Goal: Task Accomplishment & Management: Use online tool/utility

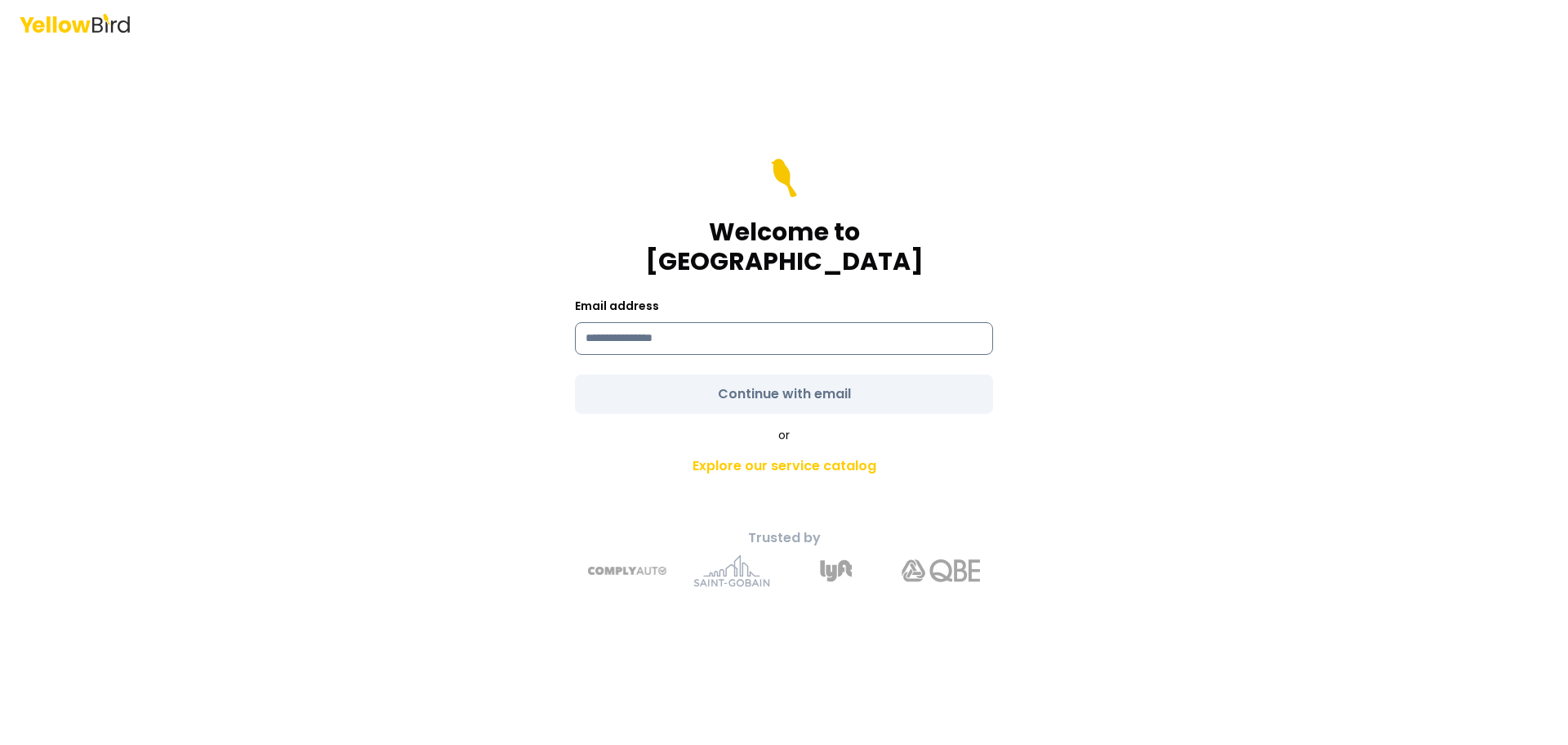
click at [703, 328] on input at bounding box center [784, 338] width 418 height 32
type input "**********"
click at [747, 380] on form "**********" at bounding box center [784, 286] width 418 height 255
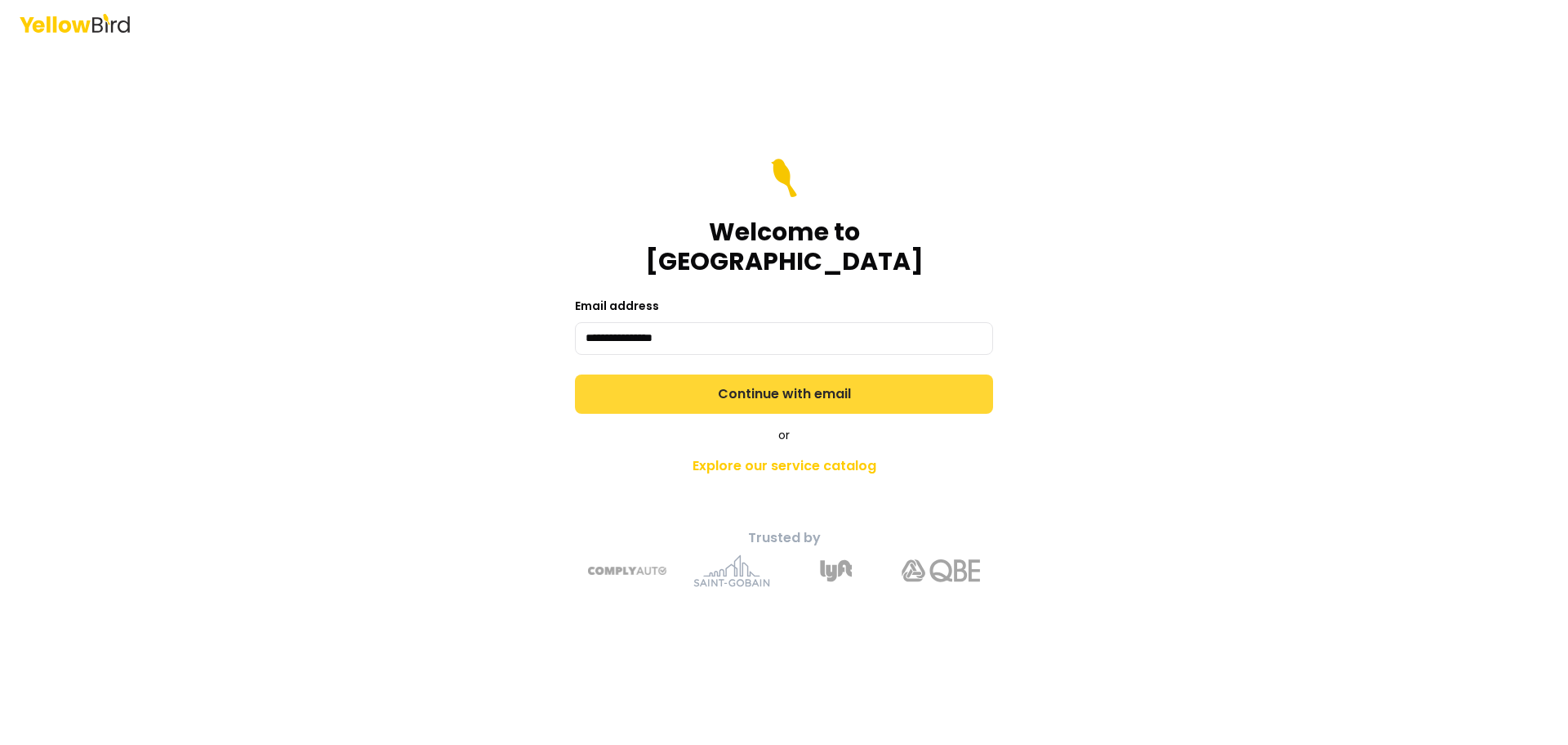
click at [745, 376] on button "Continue with email" at bounding box center [784, 394] width 418 height 39
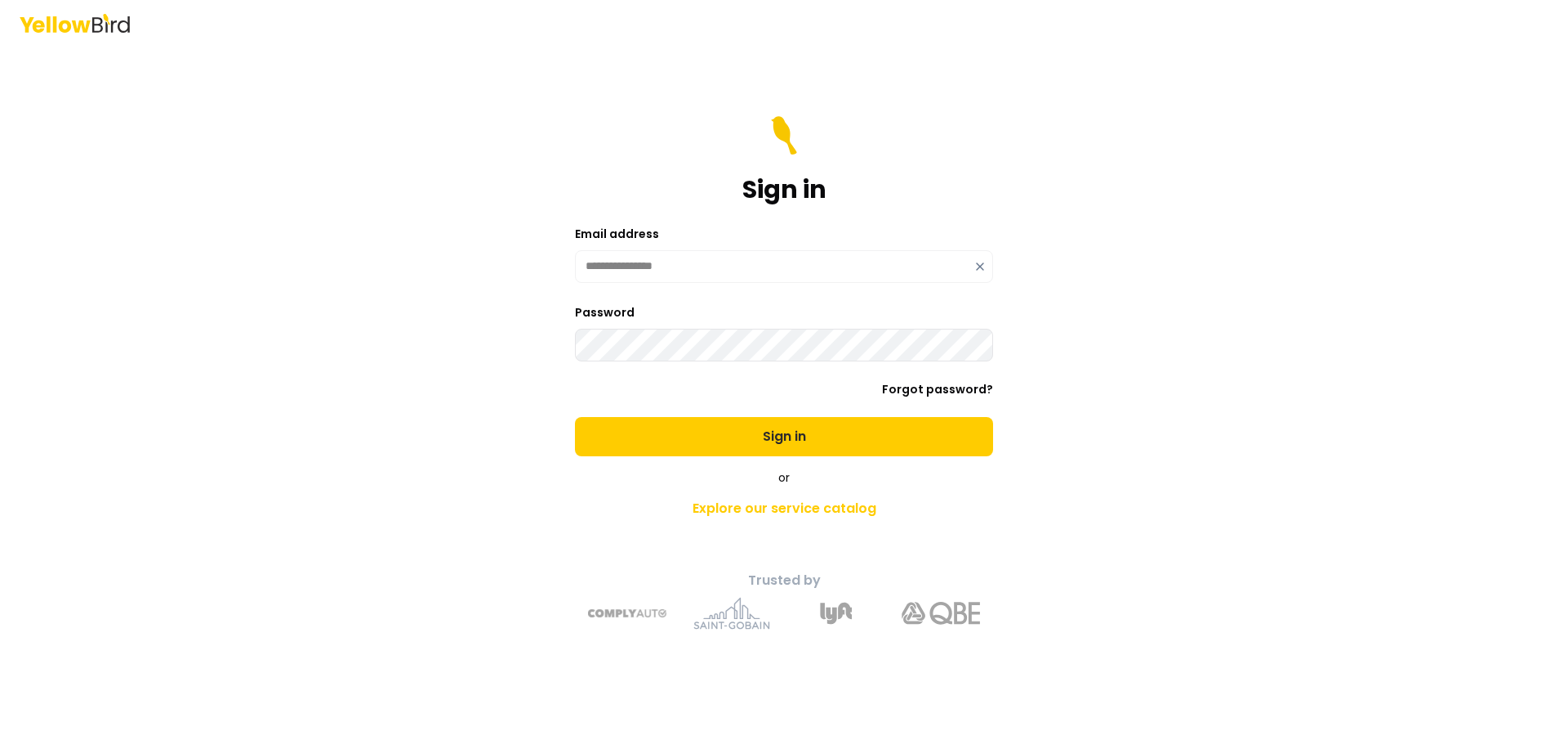
click at [575, 417] on button "Sign in" at bounding box center [784, 436] width 418 height 39
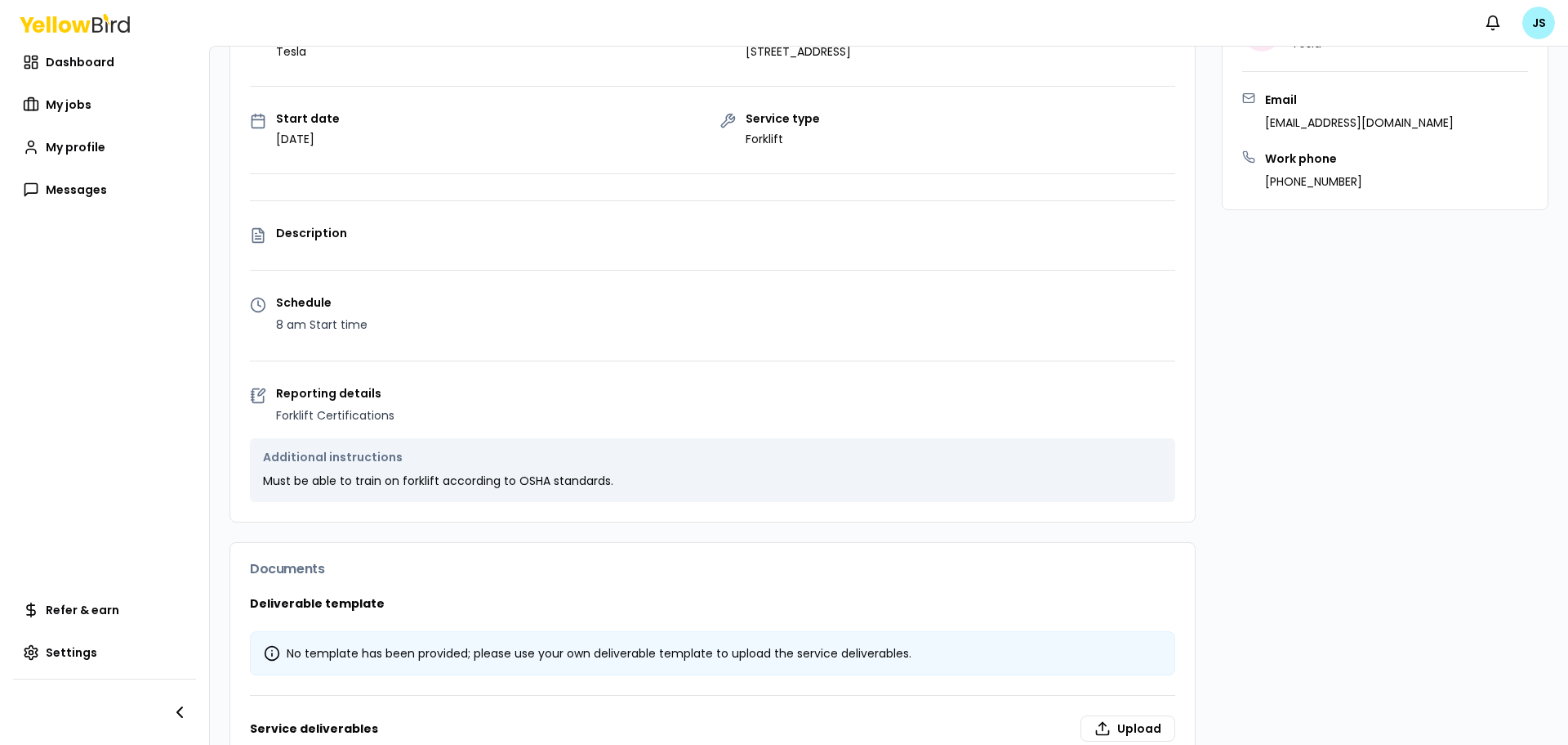
scroll to position [245, 0]
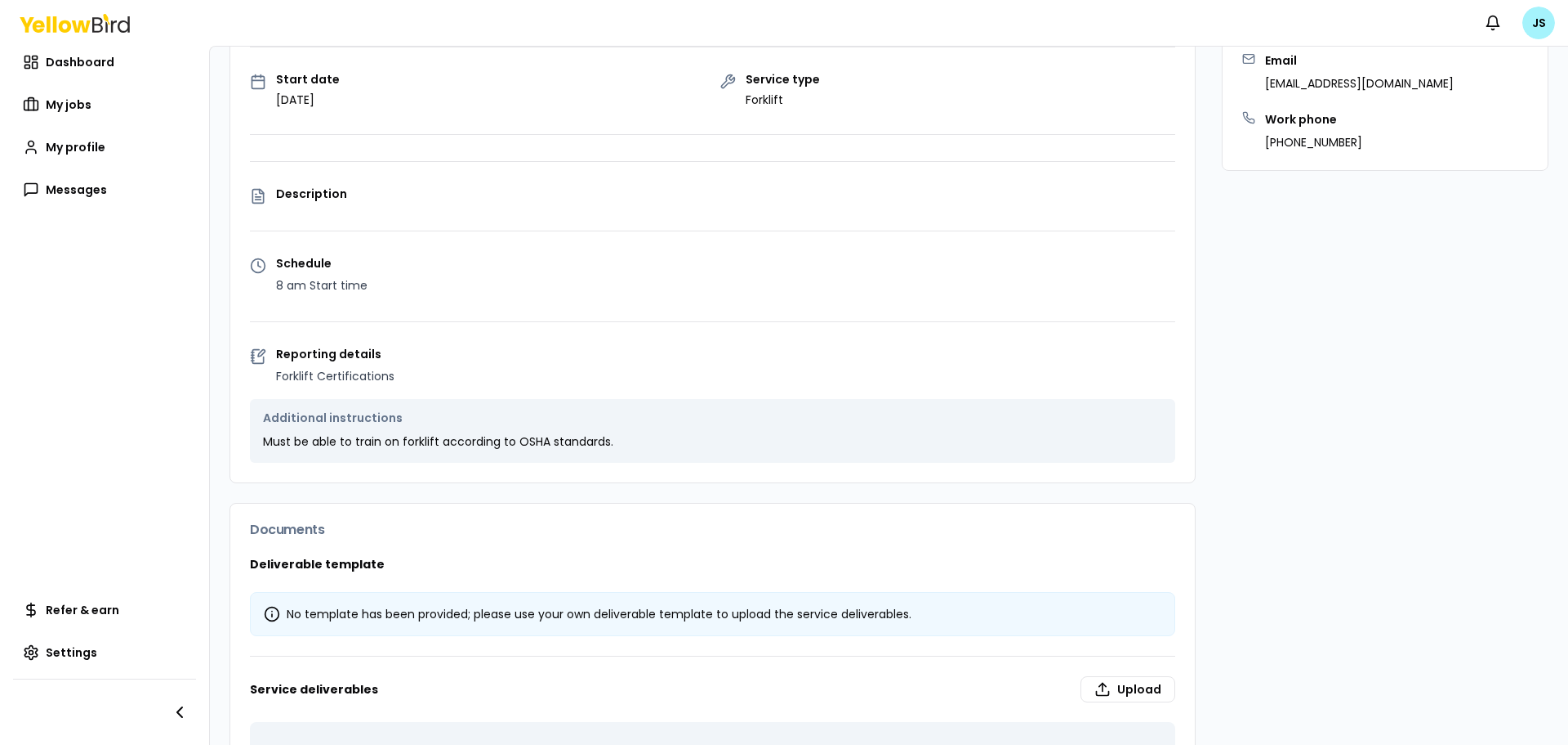
click at [255, 358] on icon at bounding box center [258, 356] width 17 height 17
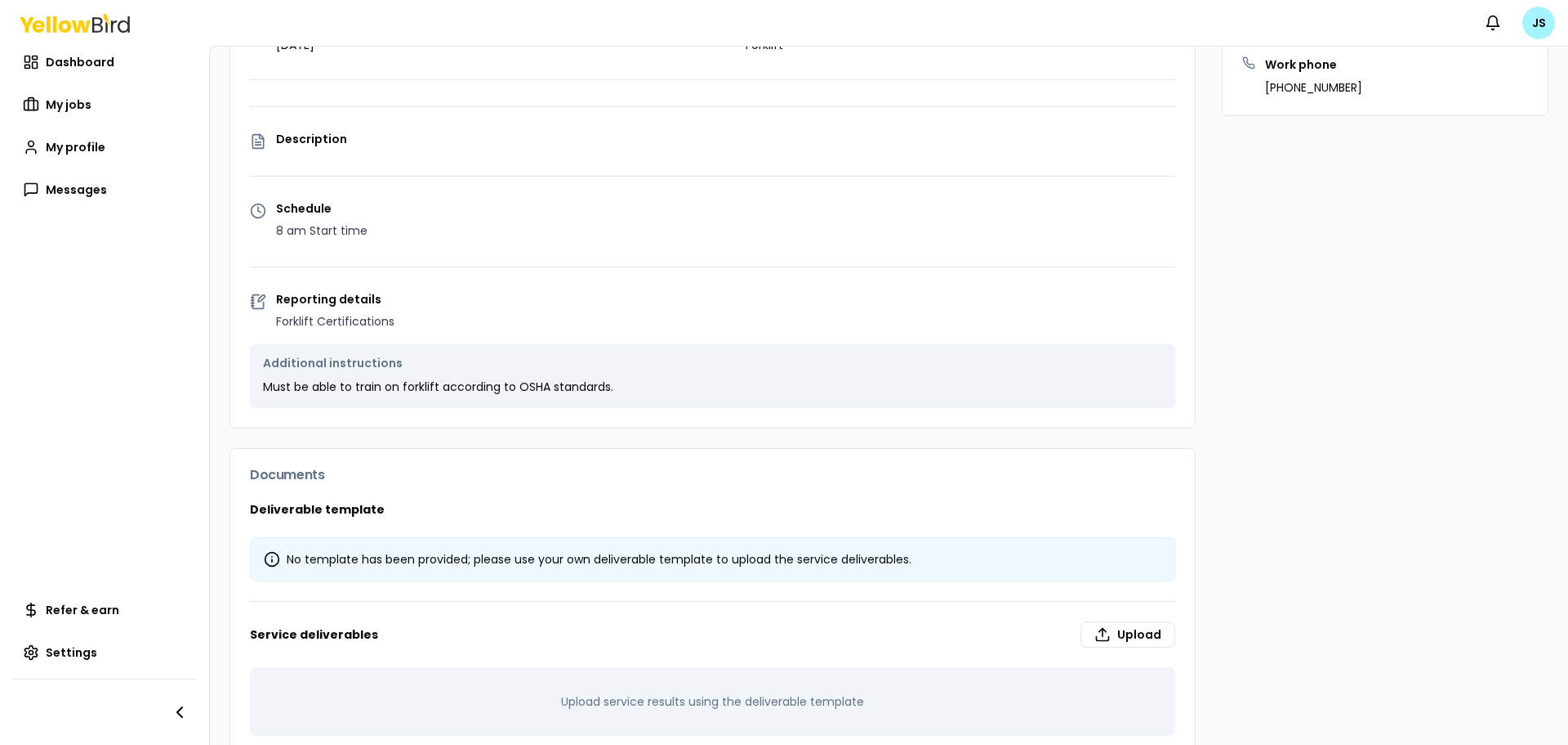
scroll to position [331, 0]
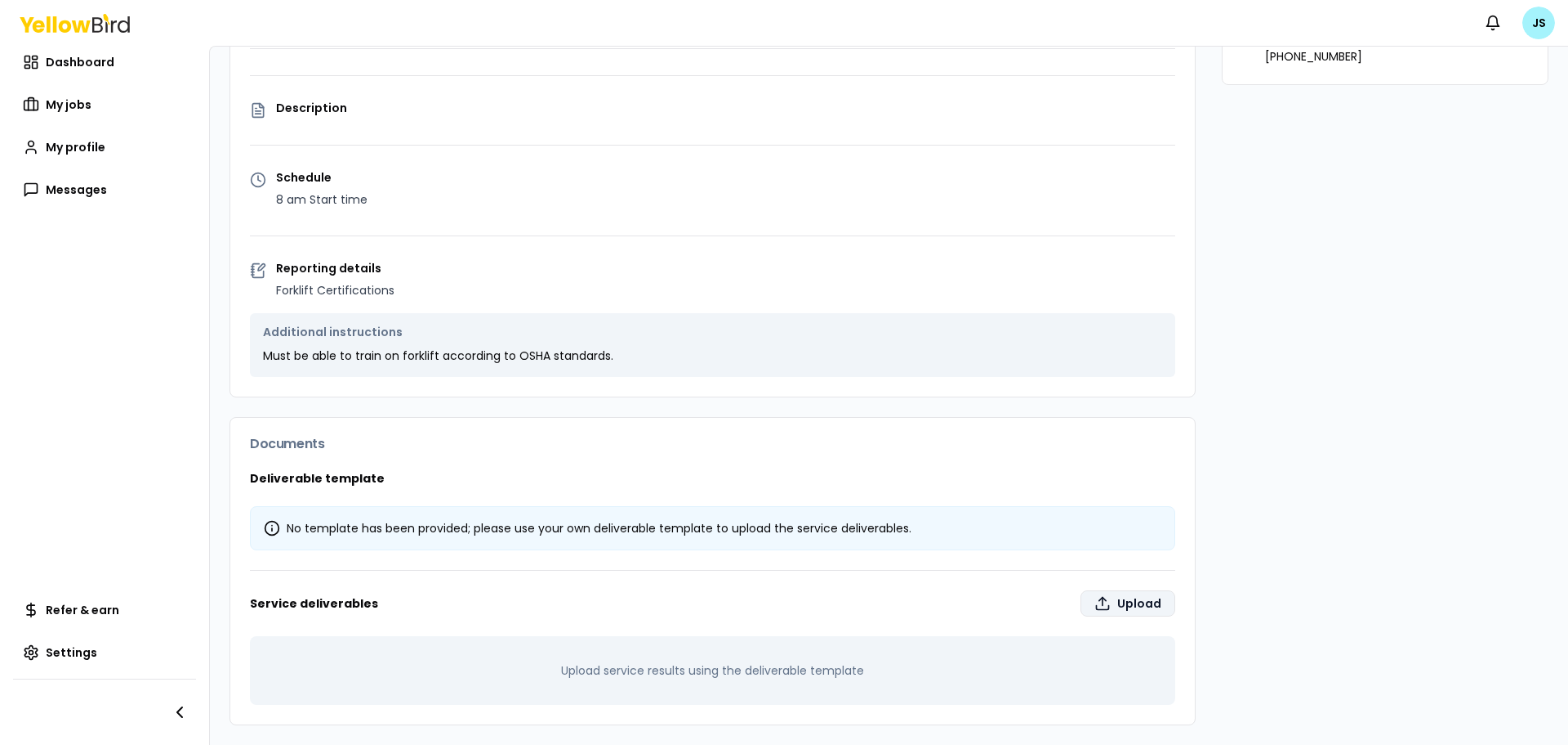
click at [1126, 602] on label "Upload" at bounding box center [1128, 604] width 95 height 26
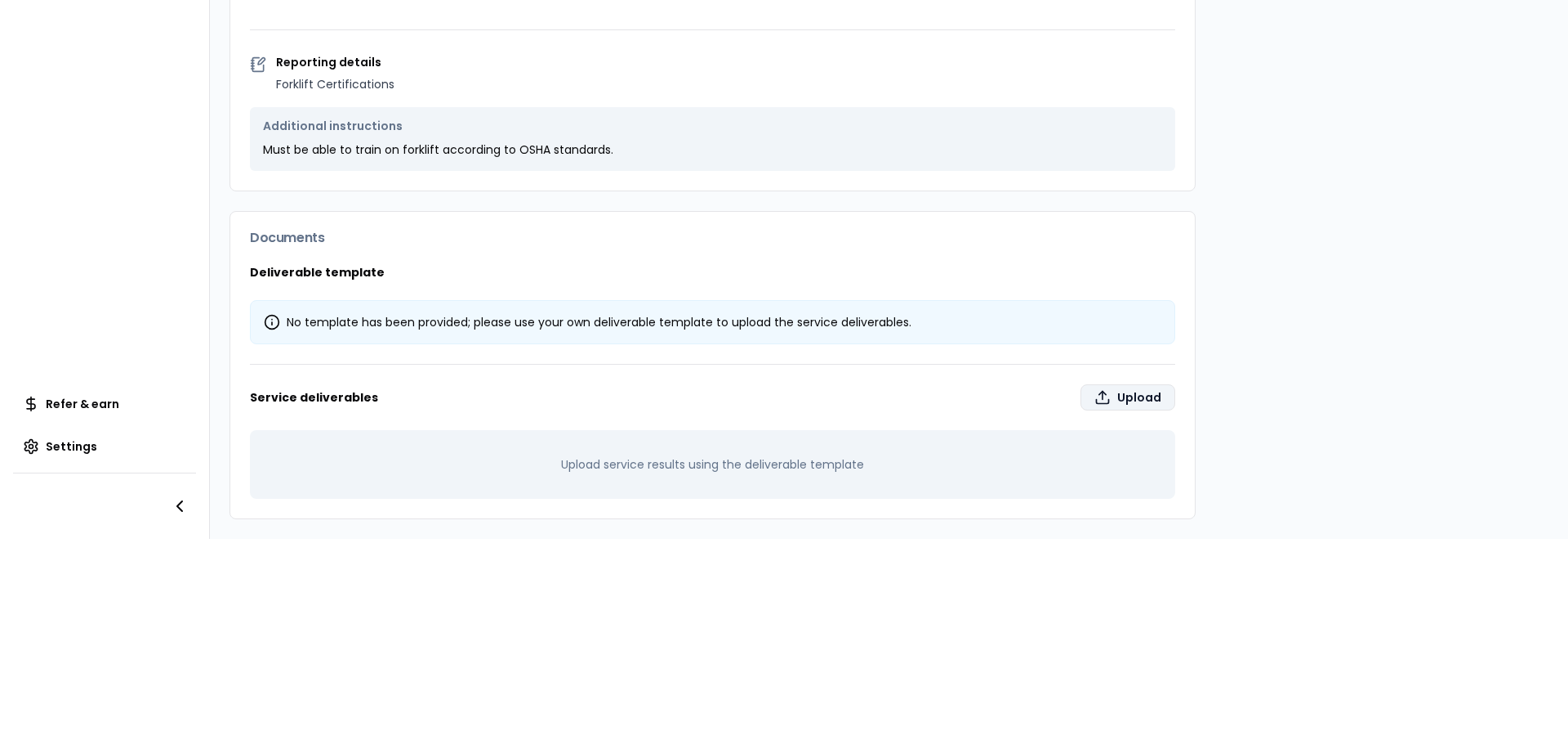
click at [1121, 384] on label "Upload" at bounding box center [1128, 398] width 95 height 26
click at [1121, 712] on input "Upload" at bounding box center [1033, 727] width 1568 height 32
click at [58, 396] on span "Refer & earn" at bounding box center [82, 404] width 74 height 17
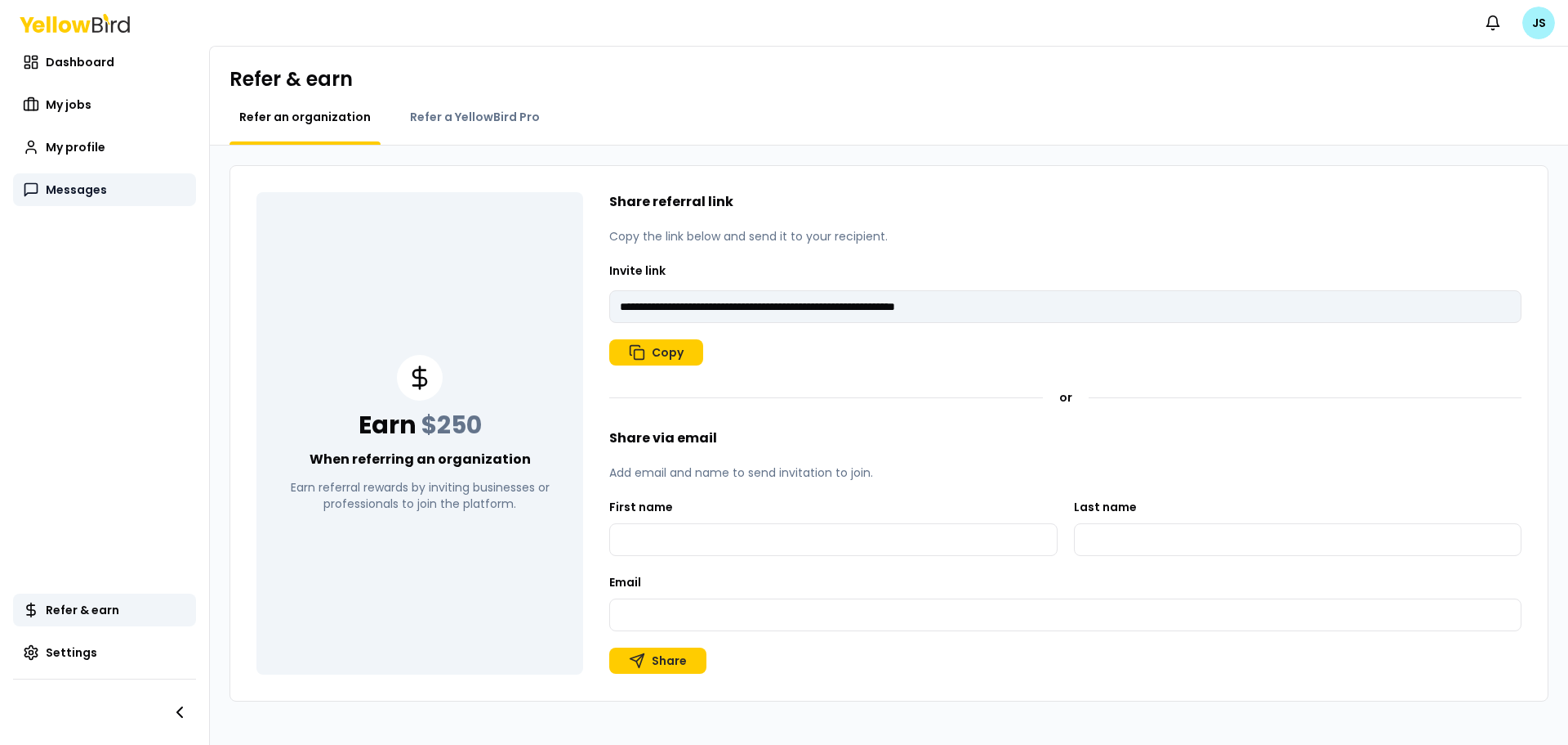
click at [66, 190] on span "Messages" at bounding box center [76, 190] width 61 height 17
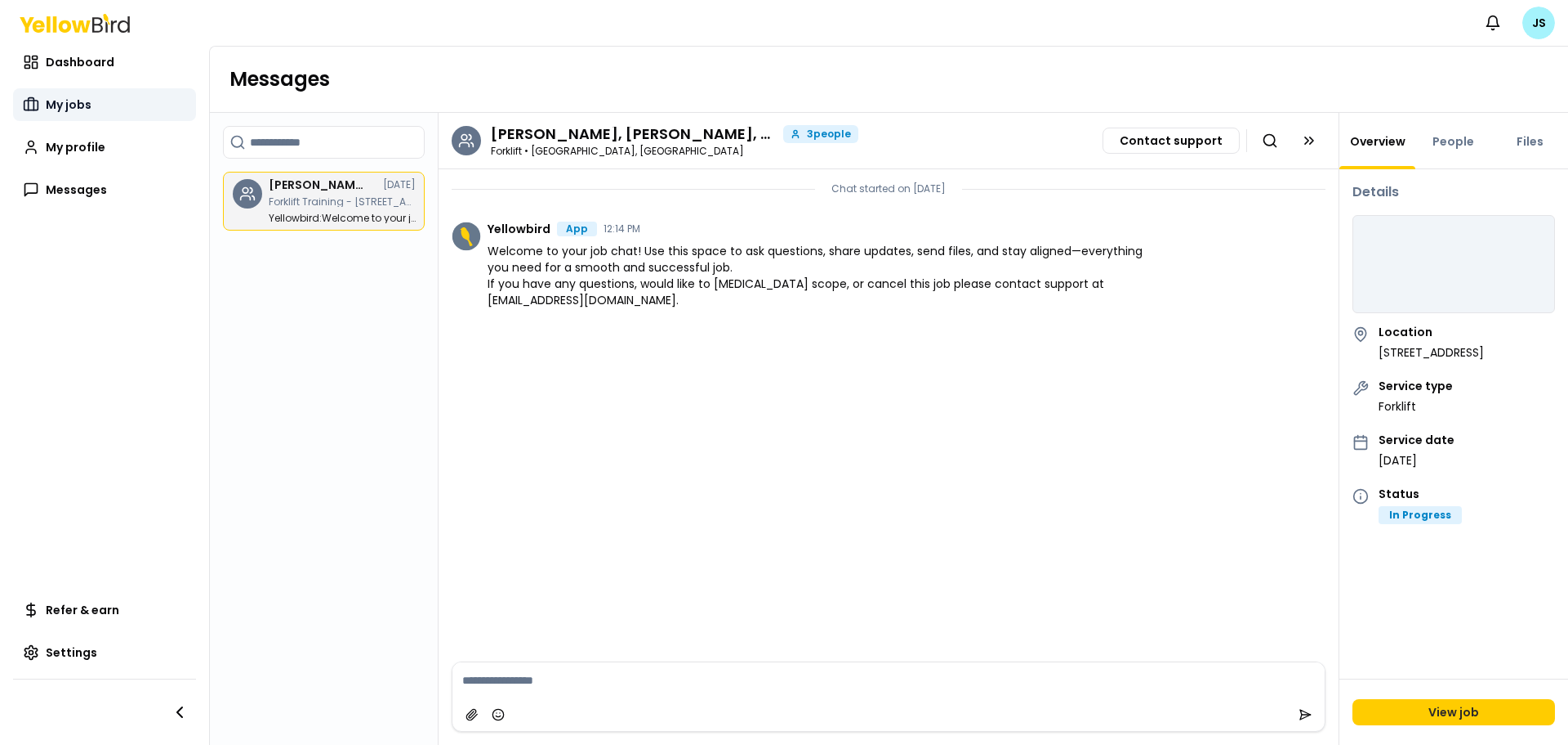
click at [58, 111] on span "My jobs" at bounding box center [68, 104] width 46 height 17
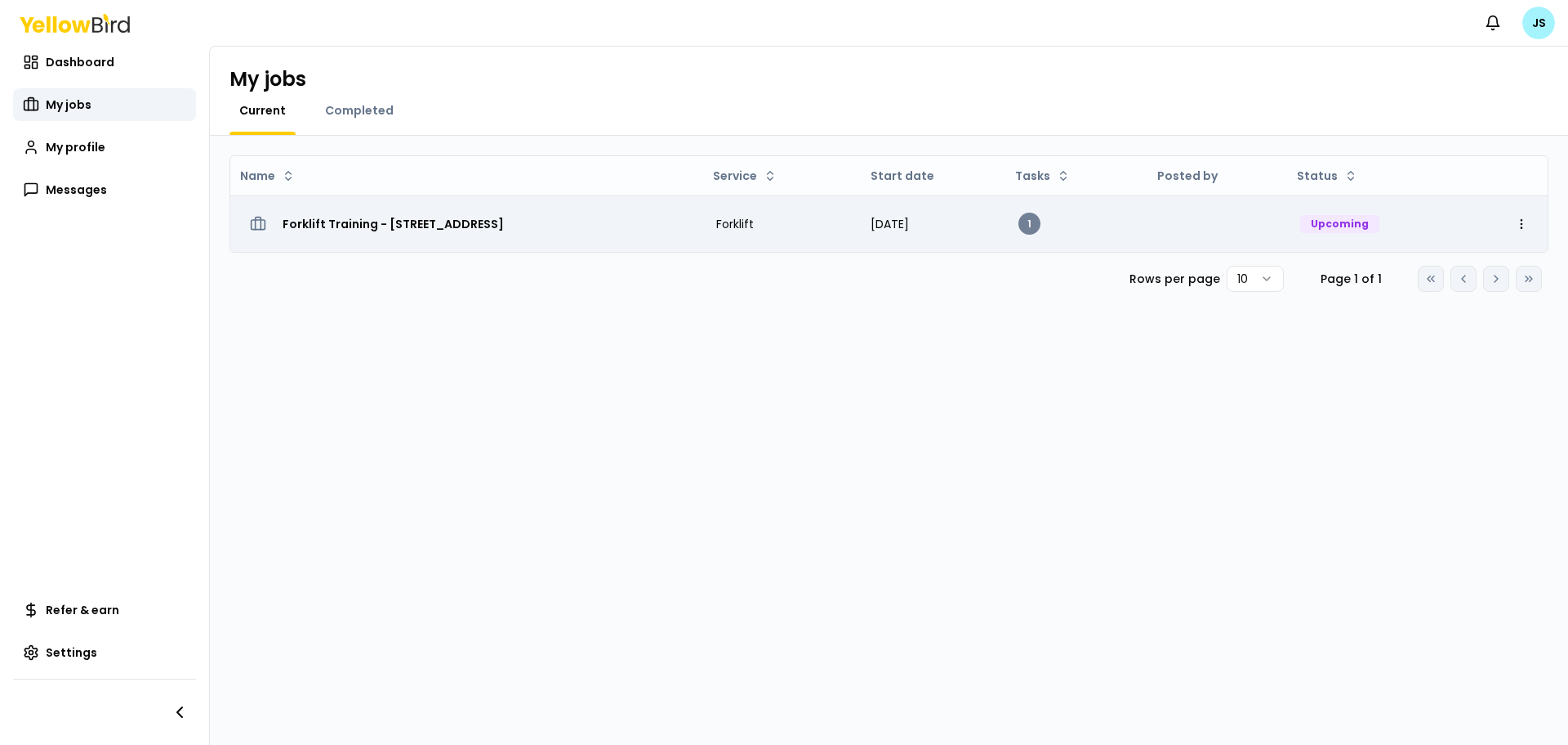
click at [1041, 226] on div "1" at bounding box center [1030, 223] width 22 height 22
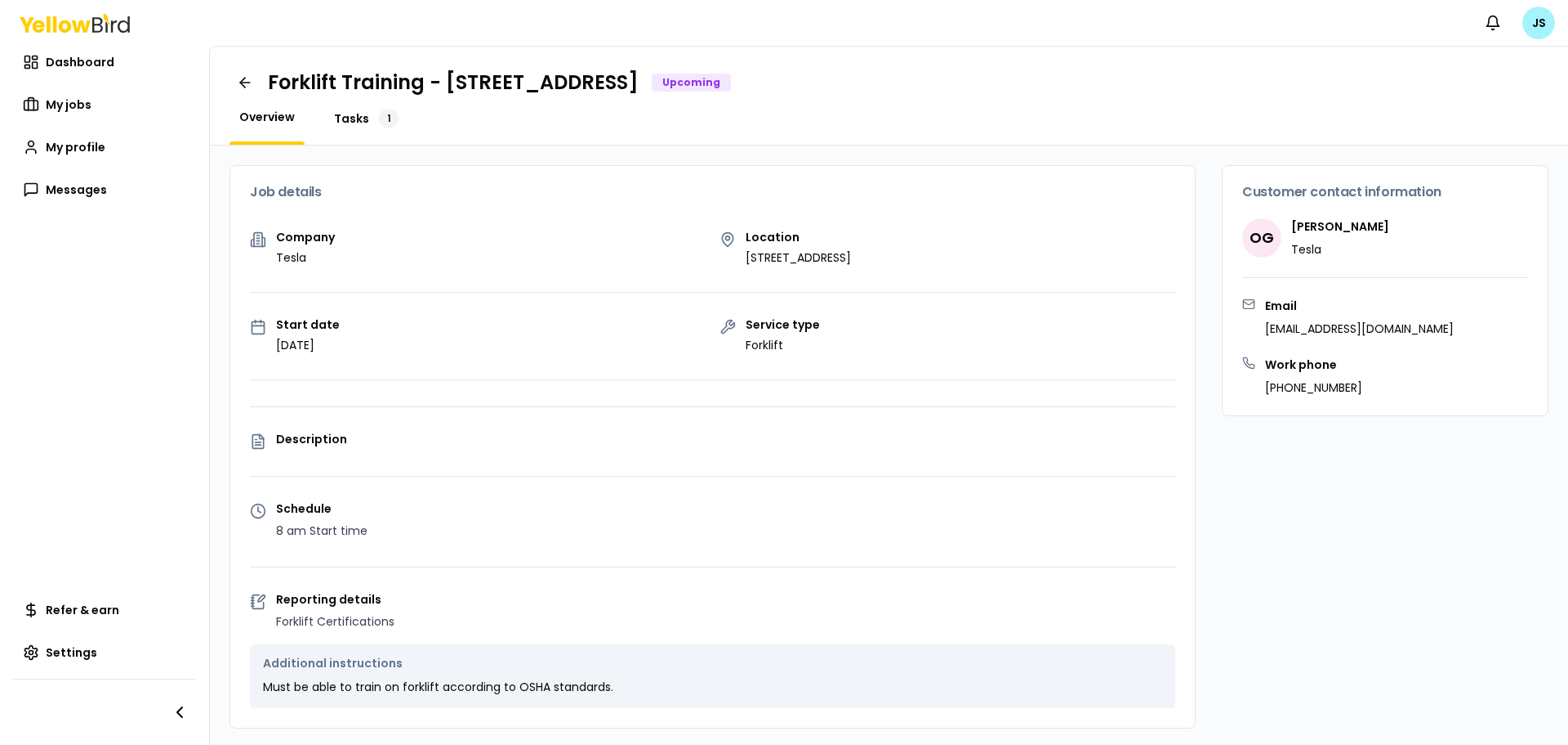
click at [353, 116] on span "Tasks" at bounding box center [352, 118] width 35 height 17
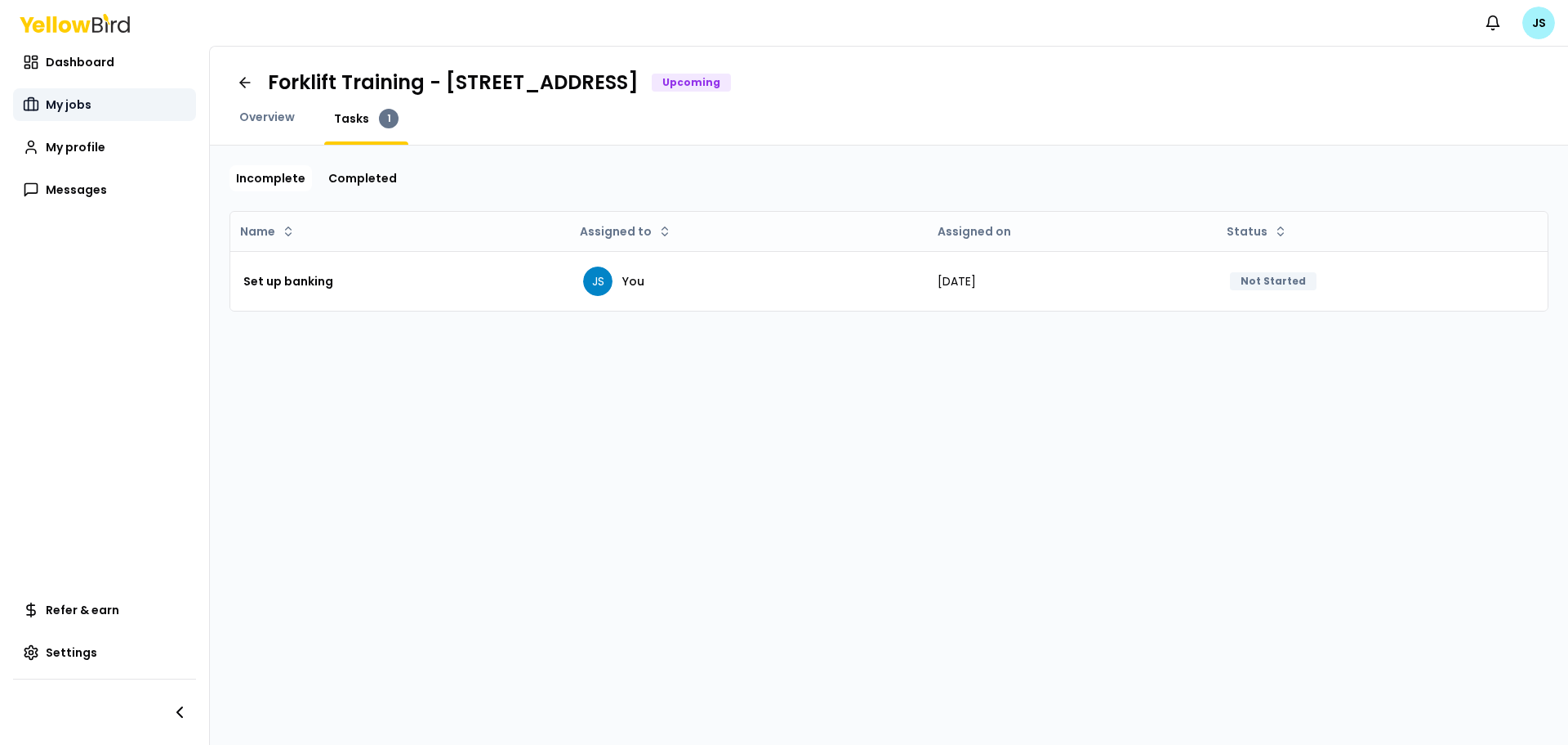
click at [72, 112] on span "My jobs" at bounding box center [68, 104] width 46 height 17
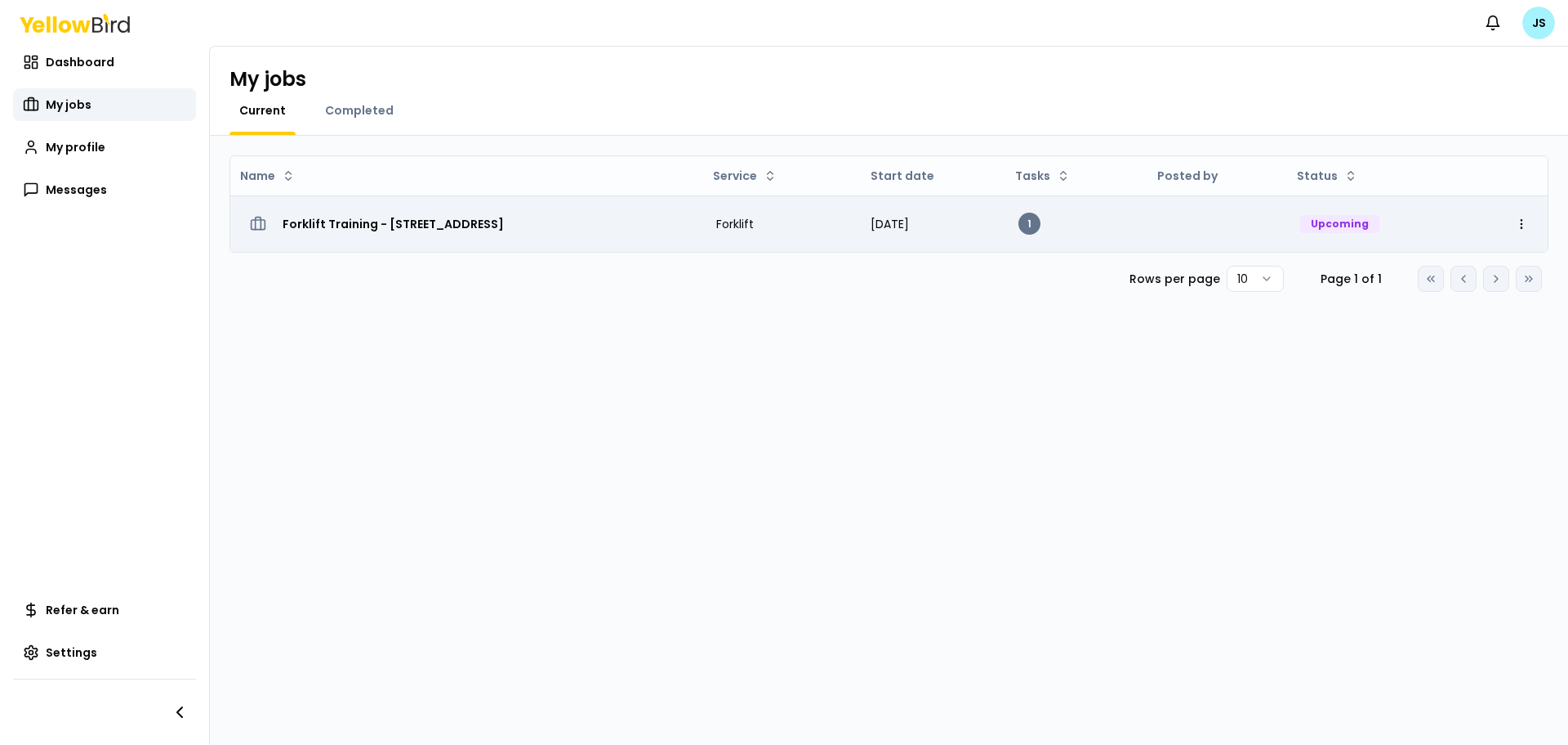
click at [347, 224] on h3 "Forklift Training - [STREET_ADDRESS]" at bounding box center [393, 224] width 221 height 30
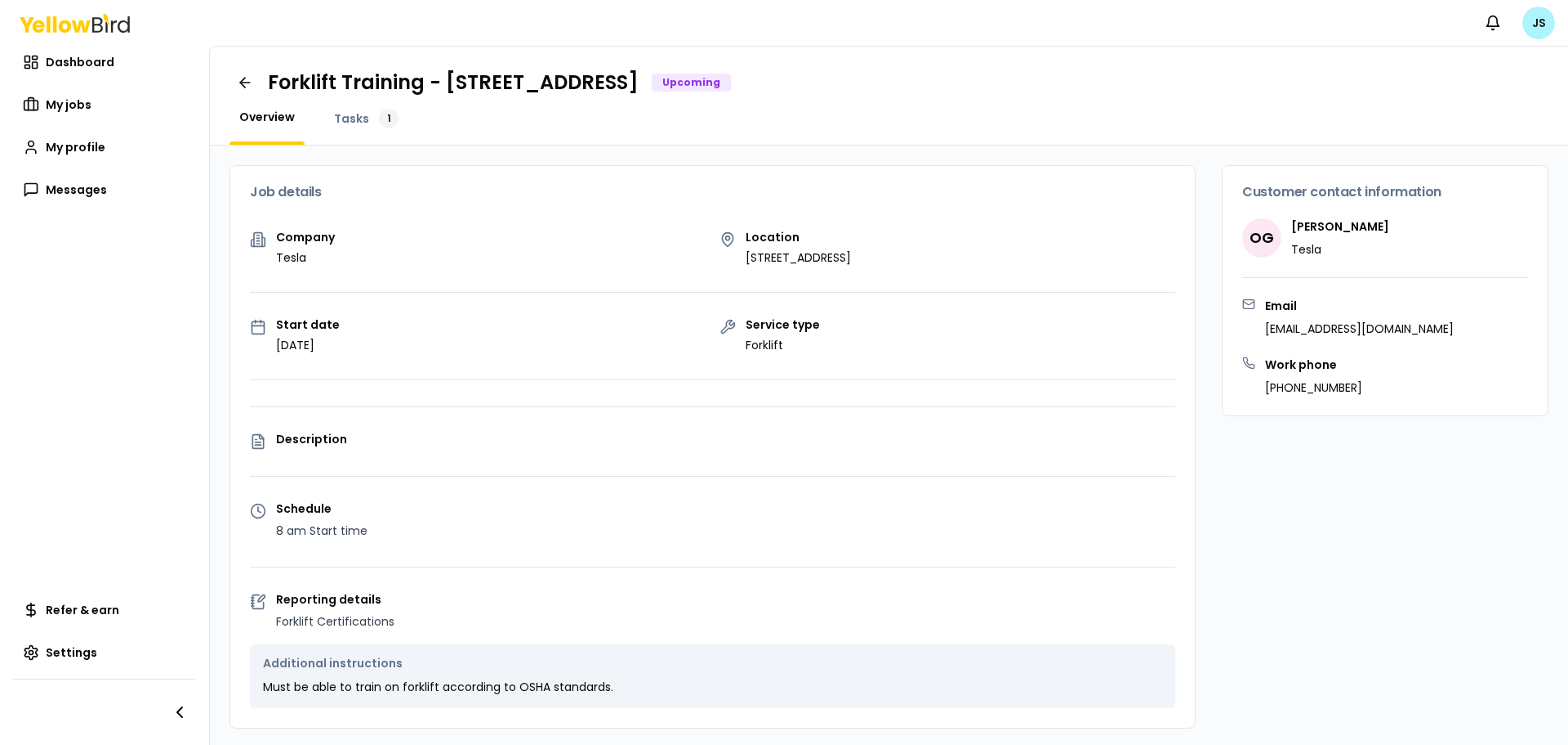
click at [1536, 18] on html "Notifications JS Dashboard My jobs My profile Messages Refer & earn Settings Fo…" at bounding box center [784, 372] width 1568 height 745
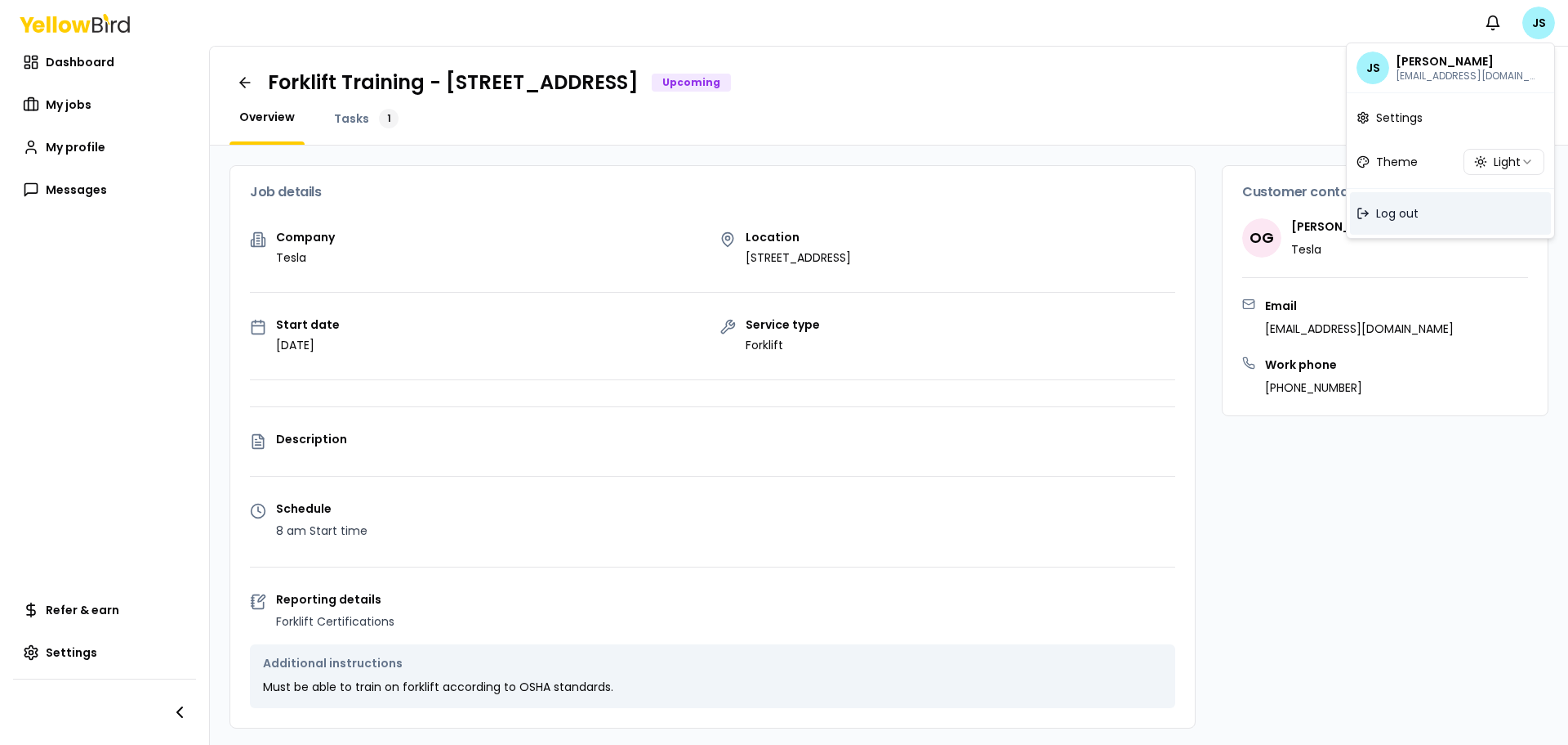
click at [1384, 214] on span "Log out" at bounding box center [1398, 213] width 42 height 17
